Goal: Information Seeking & Learning: Learn about a topic

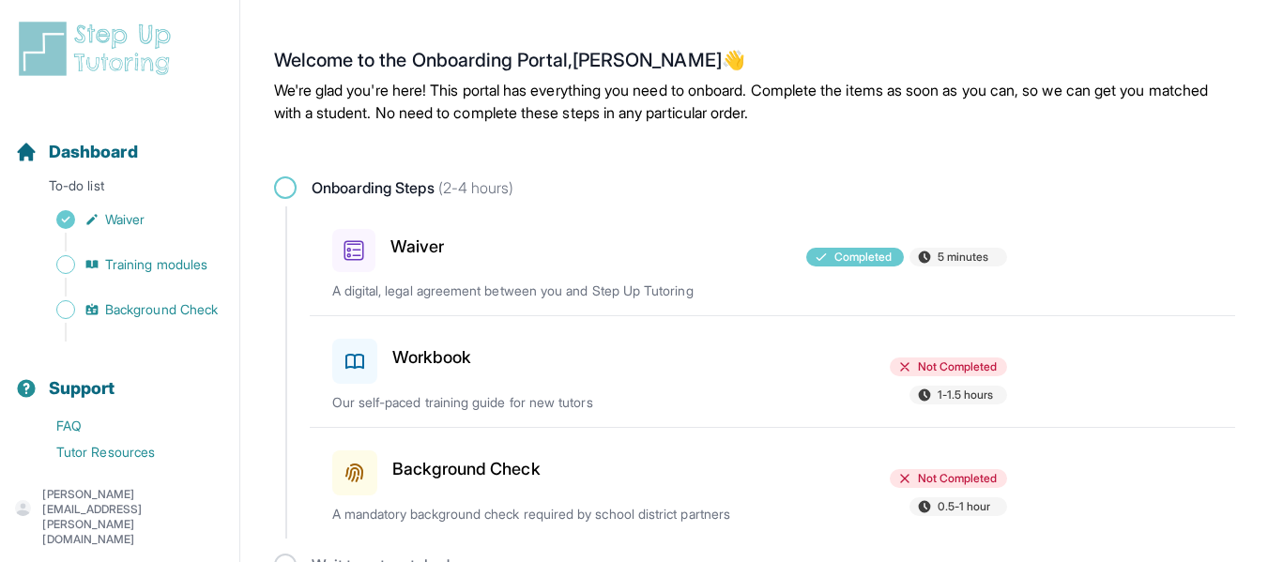
click at [292, 183] on span at bounding box center [285, 187] width 23 height 23
click at [422, 347] on h3 "Workbook" at bounding box center [432, 357] width 80 height 26
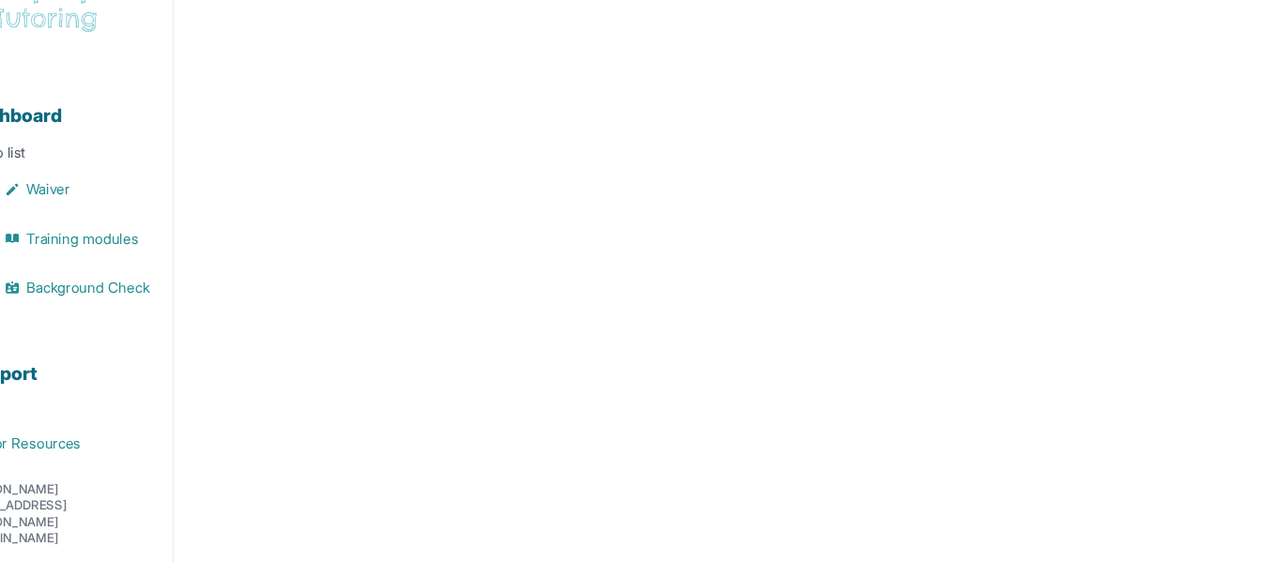
scroll to position [841, 0]
